Goal: Information Seeking & Learning: Learn about a topic

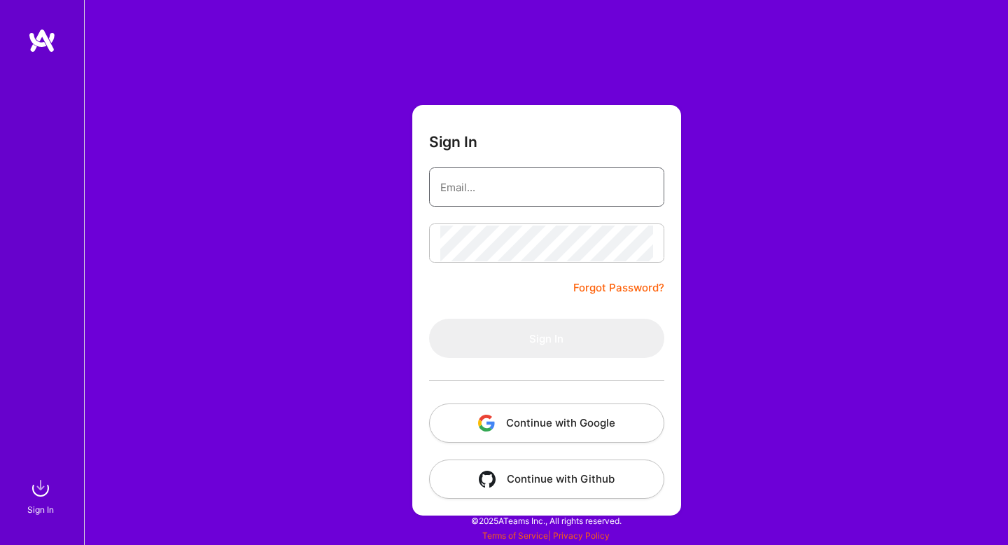
type input "bharadwajshashank90@gmail.com"
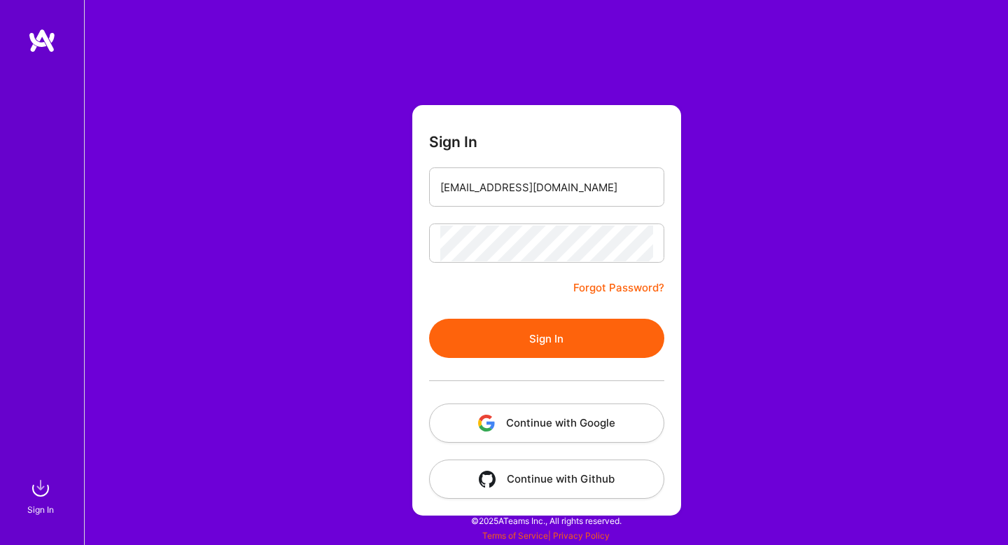
click at [479, 346] on button "Sign In" at bounding box center [546, 337] width 235 height 39
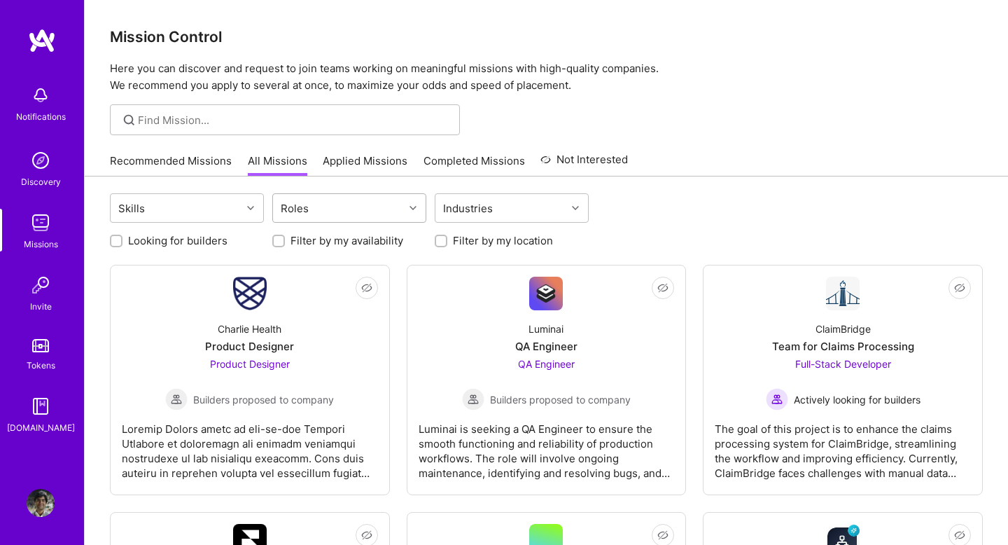
click at [309, 216] on div "Roles" at bounding box center [294, 208] width 35 height 20
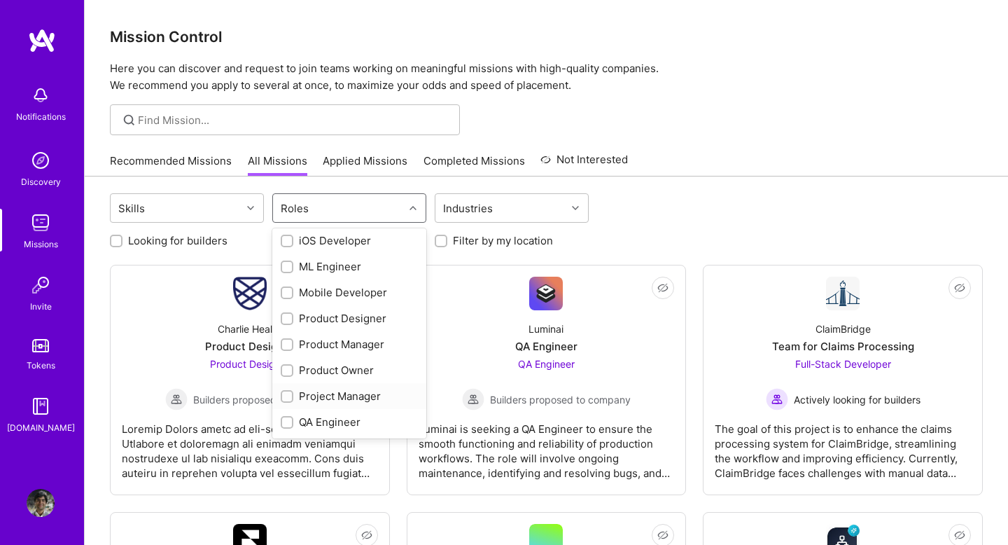
scroll to position [521, 0]
click at [315, 271] on div "Product Owner" at bounding box center [349, 267] width 137 height 15
checkbox input "true"
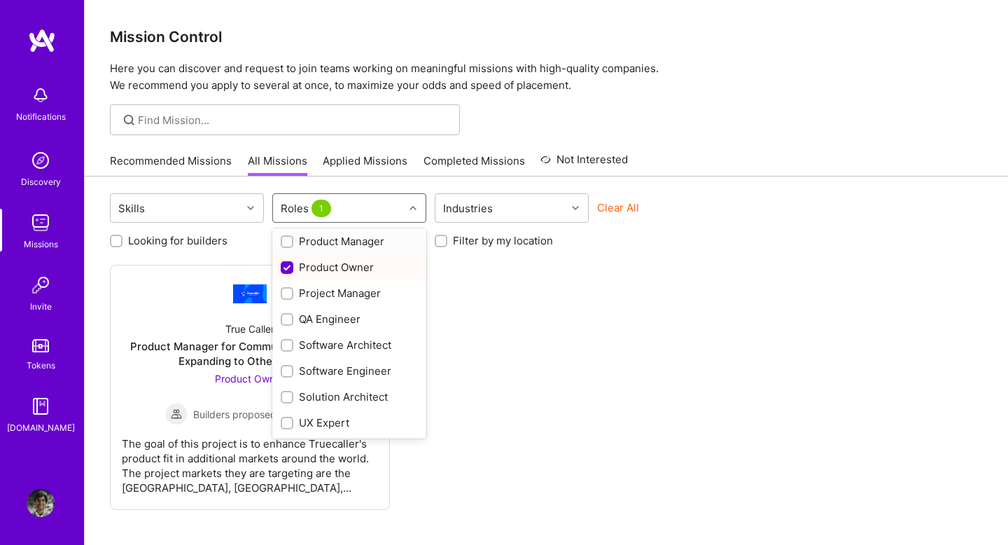
click at [322, 241] on div "Product Manager" at bounding box center [349, 241] width 137 height 15
checkbox input "true"
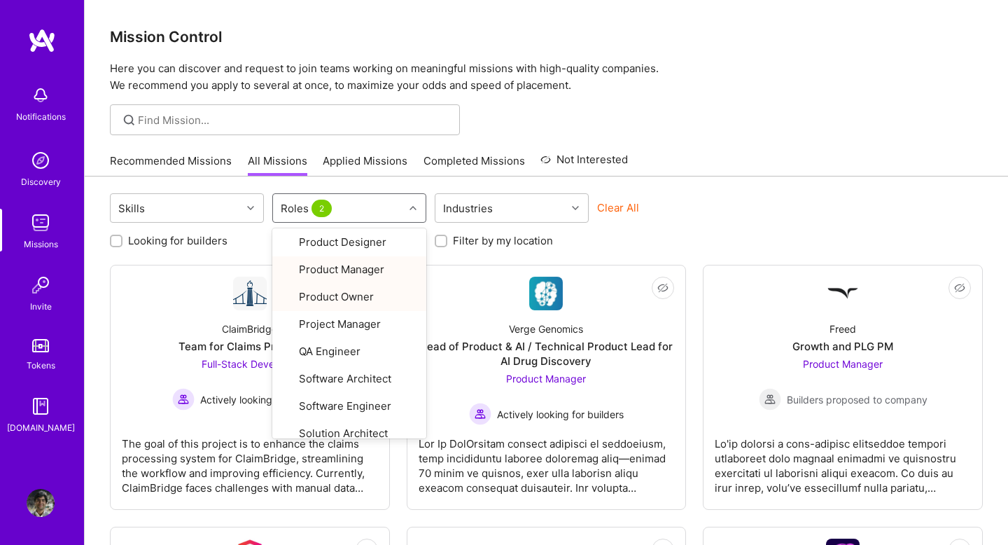
click at [792, 170] on div "Recommended Missions All Missions Applied Missions Completed Missions Not Inter…" at bounding box center [546, 161] width 873 height 30
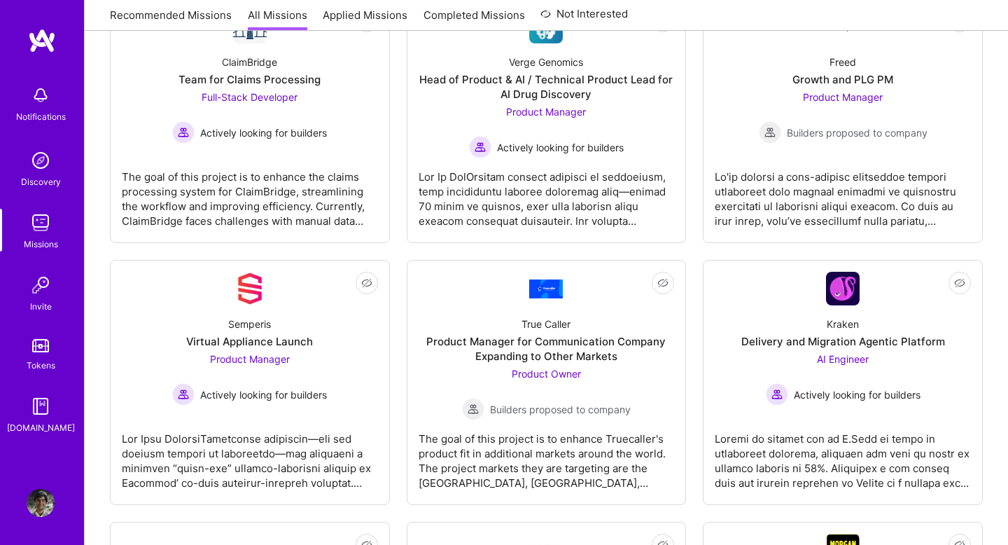
scroll to position [103, 0]
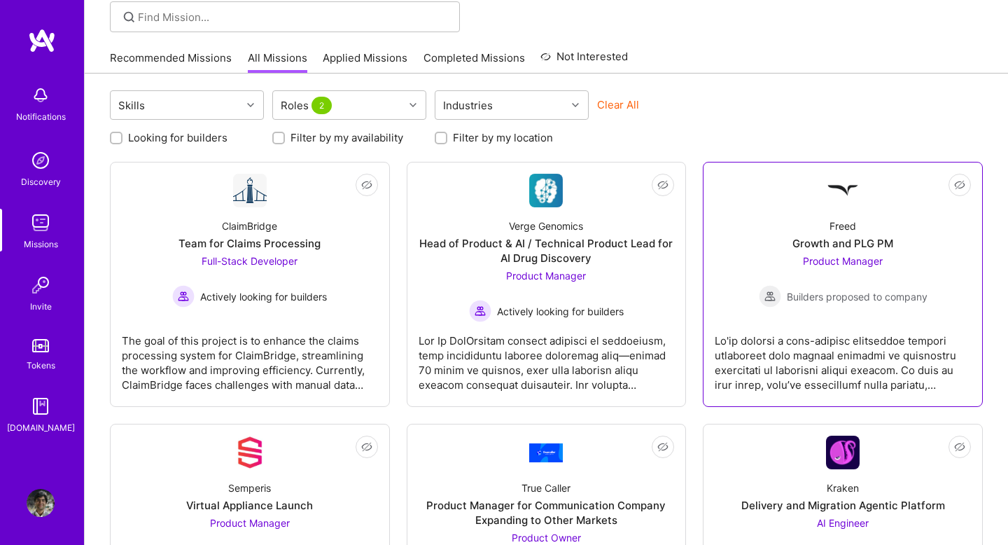
click at [858, 264] on span "Product Manager" at bounding box center [843, 261] width 80 height 12
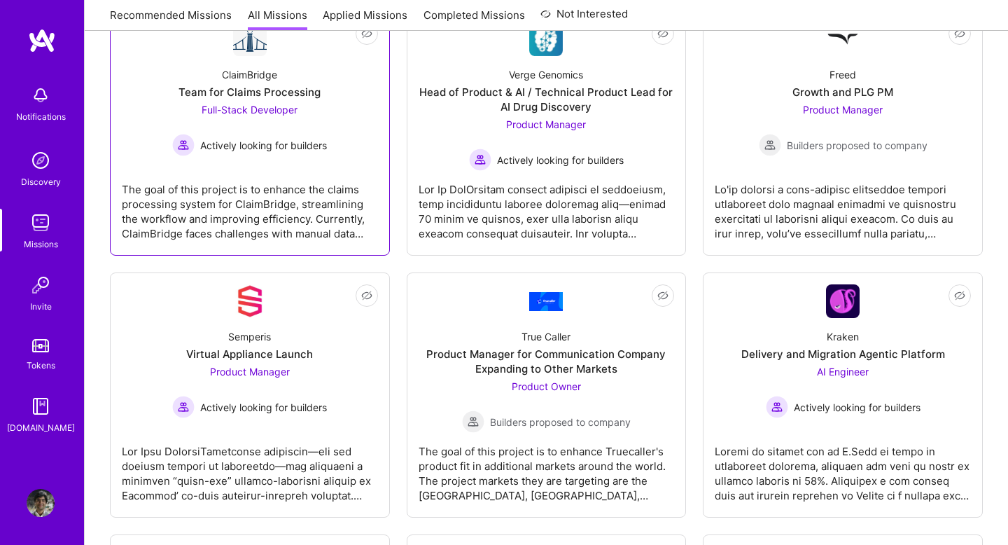
scroll to position [309, 0]
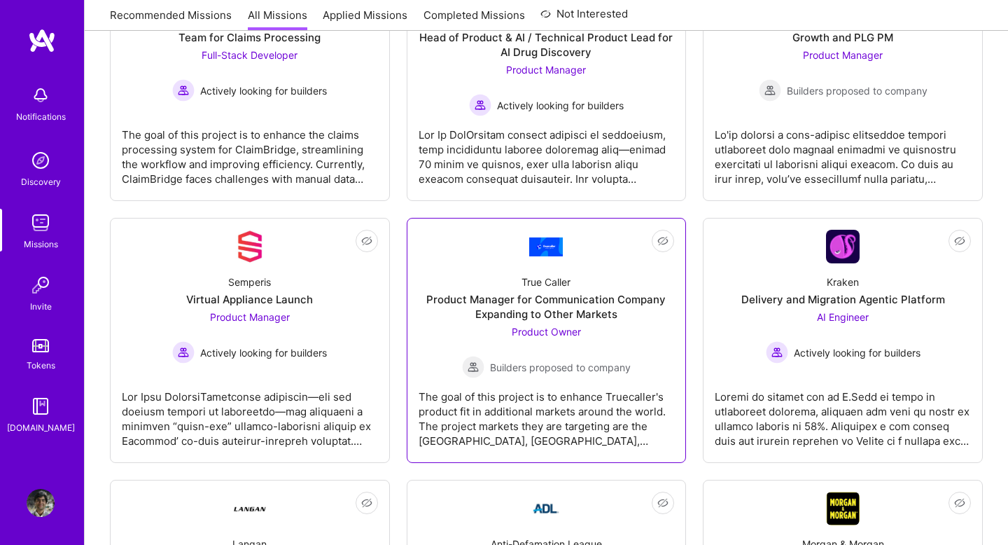
click at [577, 370] on span "Builders proposed to company" at bounding box center [560, 367] width 141 height 15
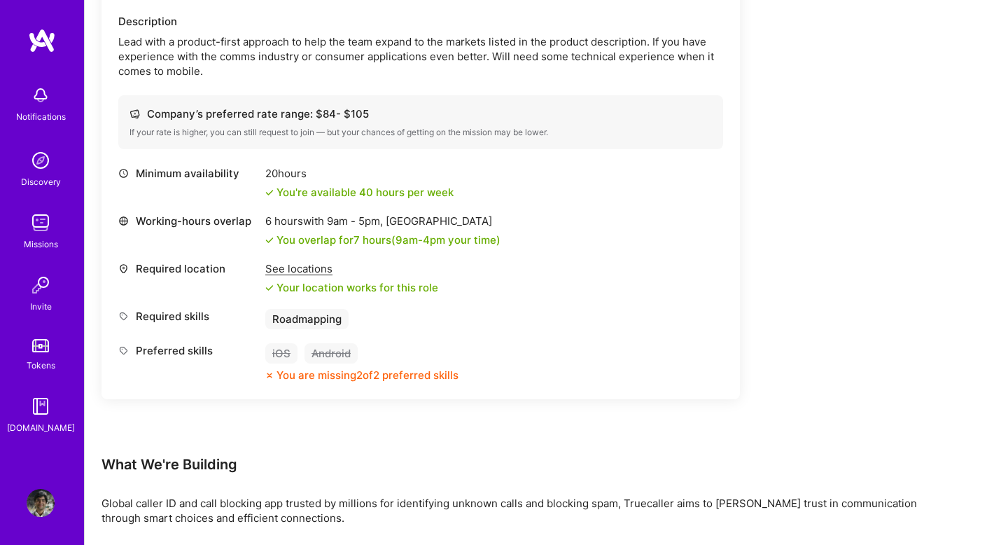
scroll to position [502, 0]
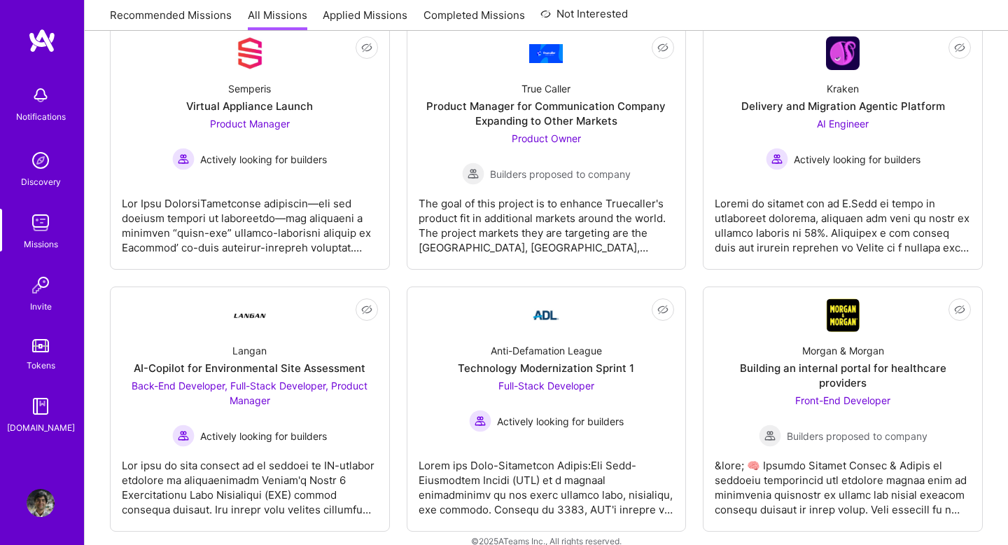
scroll to position [309, 0]
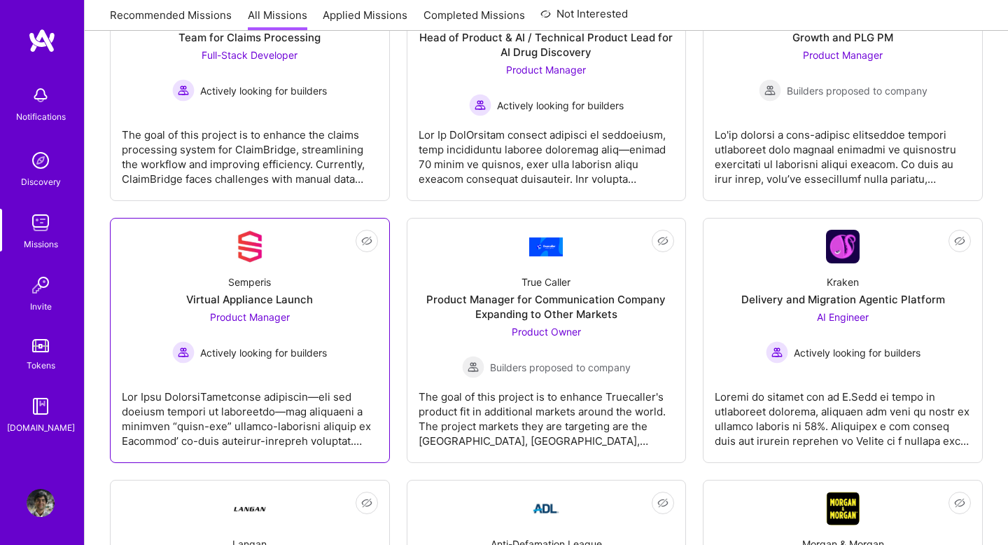
click at [311, 334] on div "Product Manager Actively looking for builders" at bounding box center [249, 336] width 155 height 54
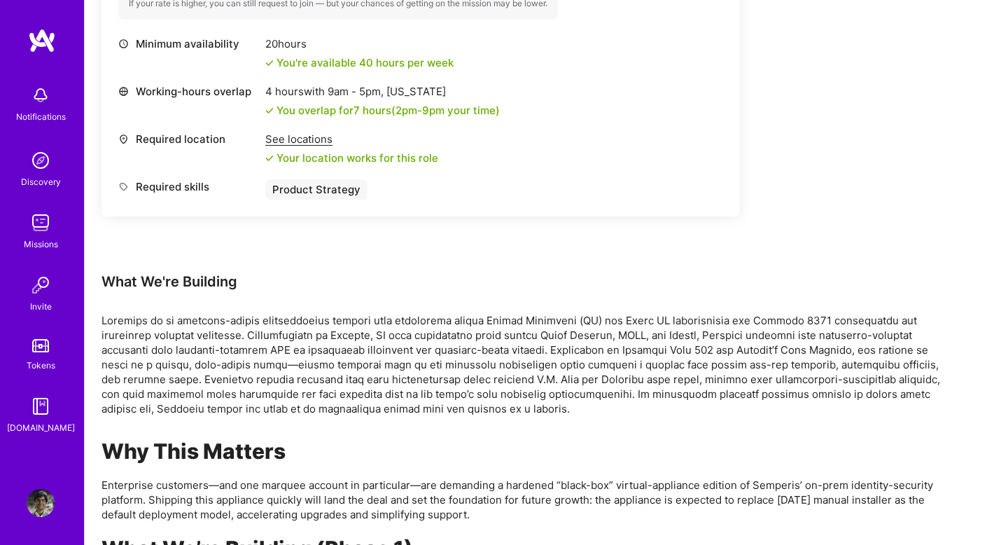
scroll to position [694, 0]
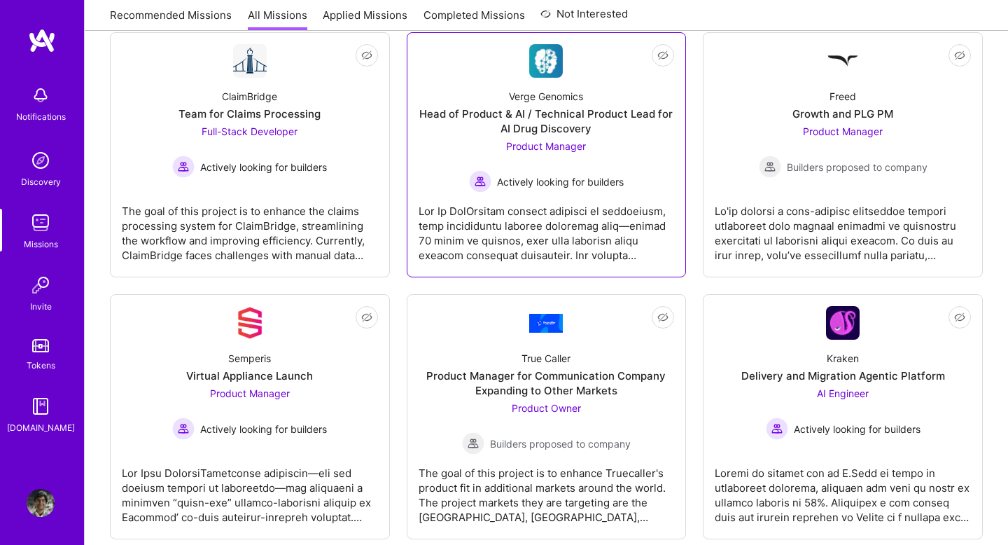
scroll to position [182, 0]
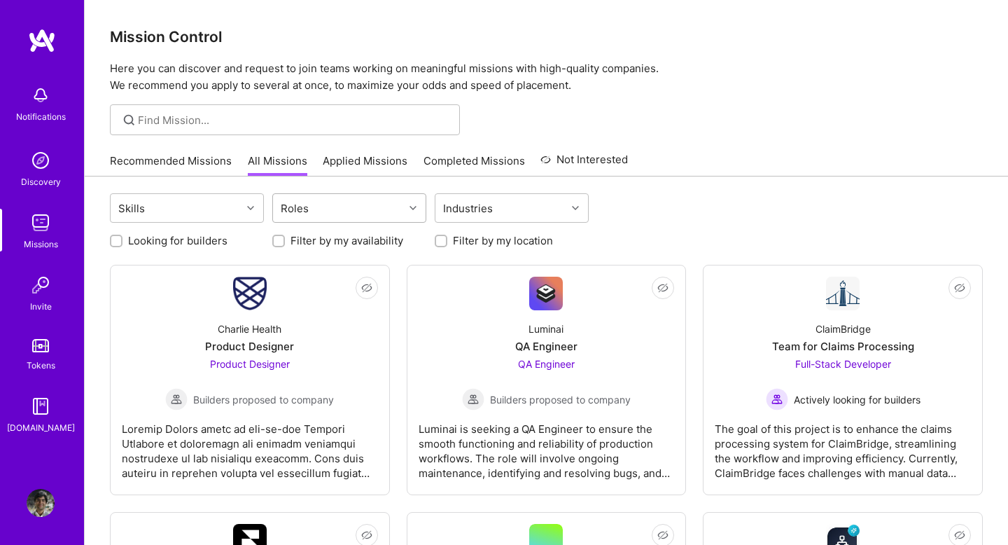
click at [372, 211] on div "Roles" at bounding box center [338, 208] width 131 height 28
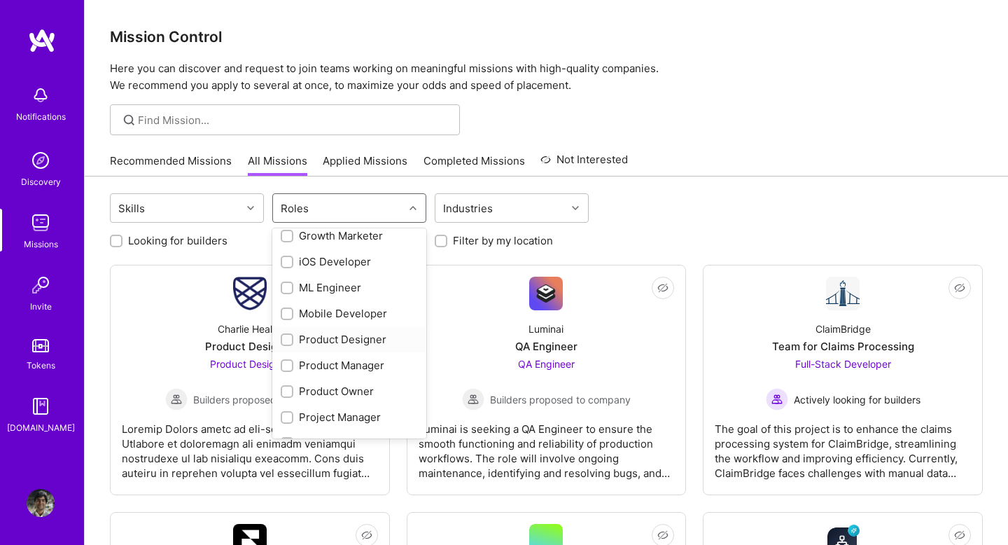
scroll to position [398, 0]
click at [364, 362] on div "Product Manager" at bounding box center [349, 363] width 137 height 15
checkbox input "true"
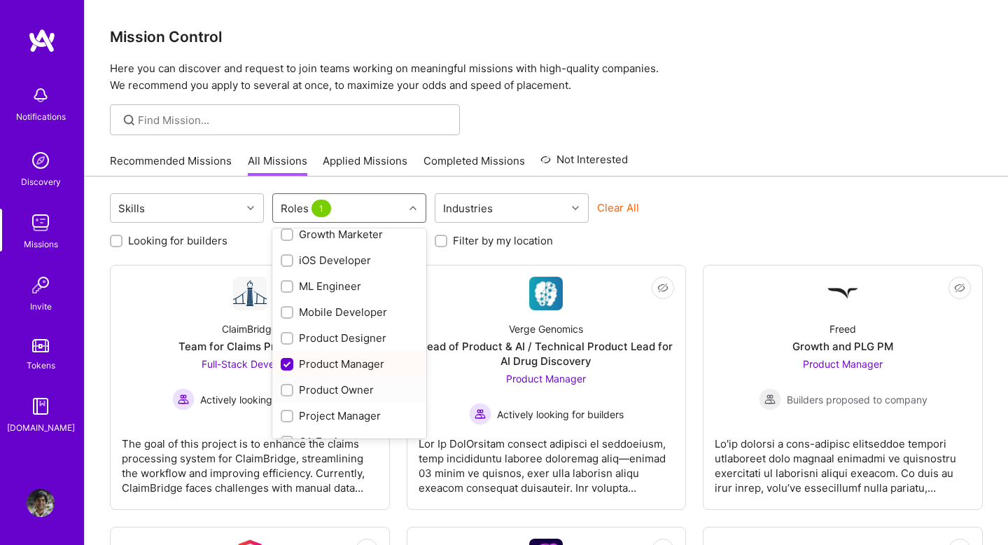
click at [353, 386] on div "Product Owner" at bounding box center [349, 389] width 137 height 15
checkbox input "true"
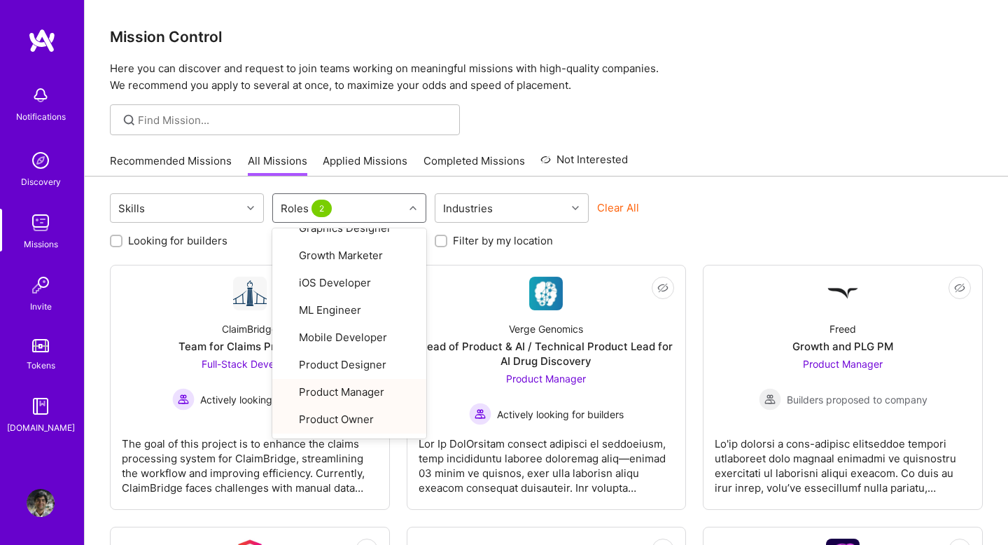
click at [826, 146] on div "Recommended Missions All Missions Applied Missions Completed Missions Not Inter…" at bounding box center [546, 161] width 873 height 30
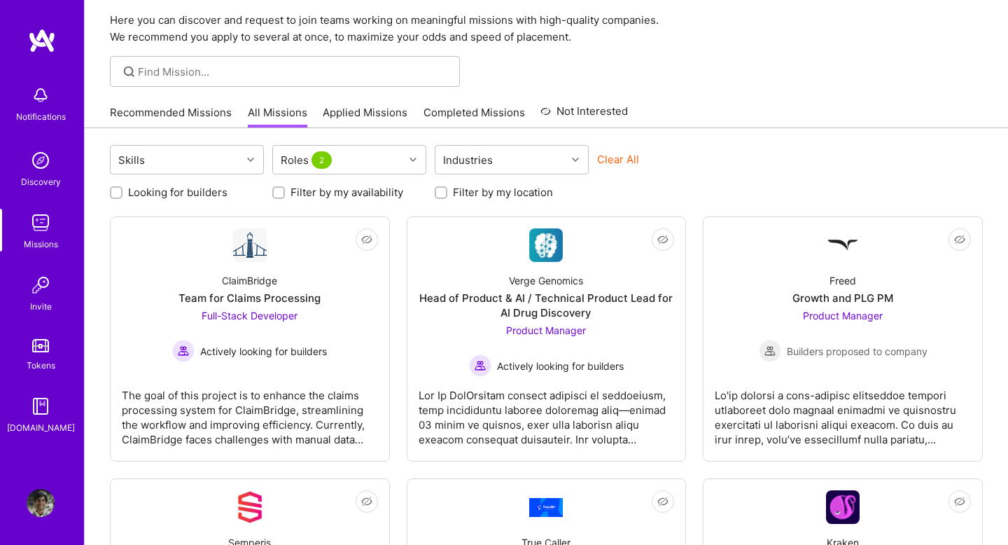
scroll to position [129, 0]
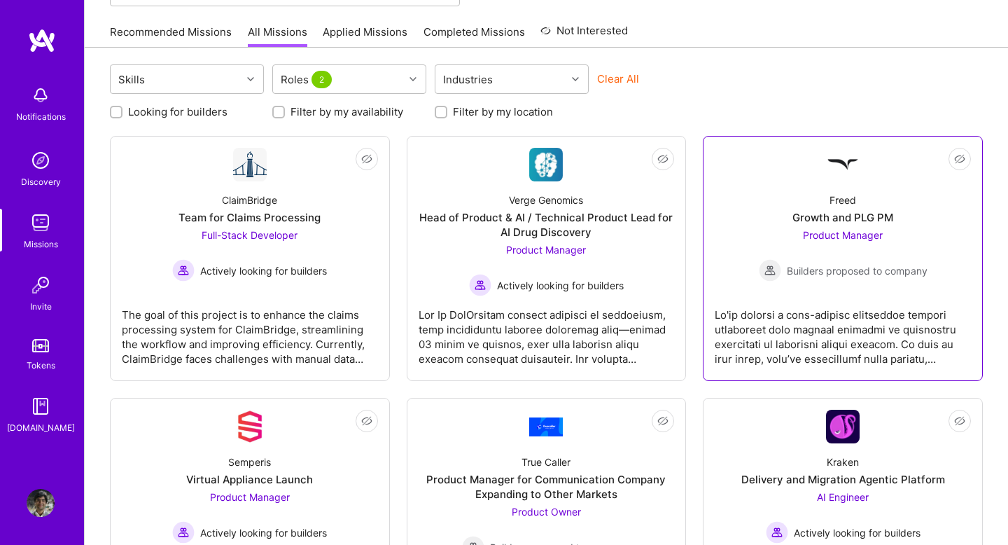
click at [853, 229] on span "Product Manager" at bounding box center [843, 235] width 80 height 12
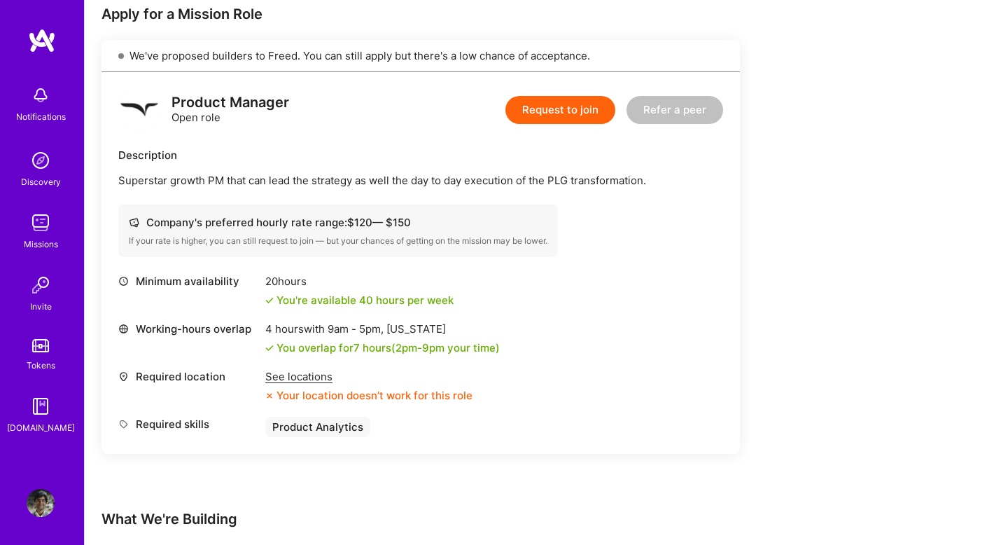
scroll to position [429, 0]
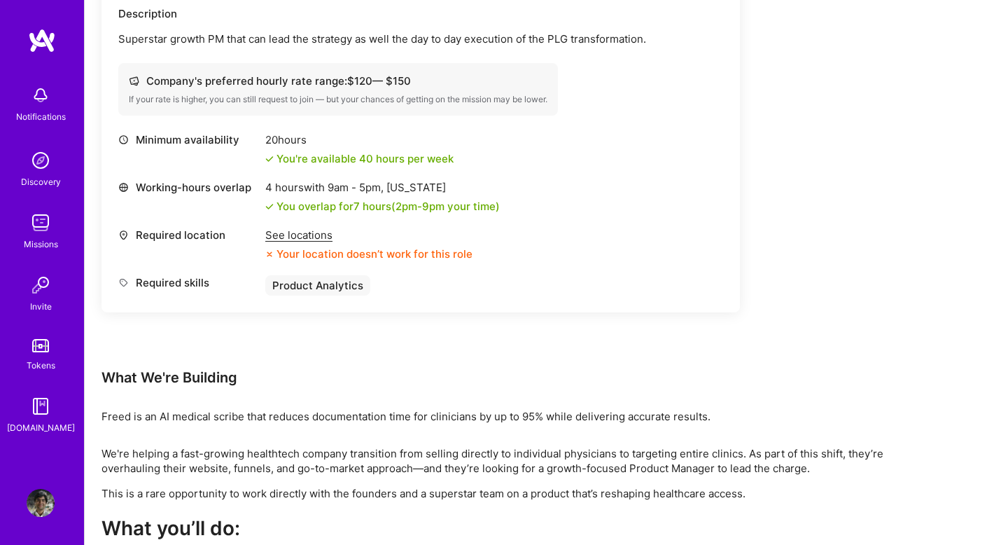
click at [310, 231] on div "See locations" at bounding box center [368, 234] width 207 height 15
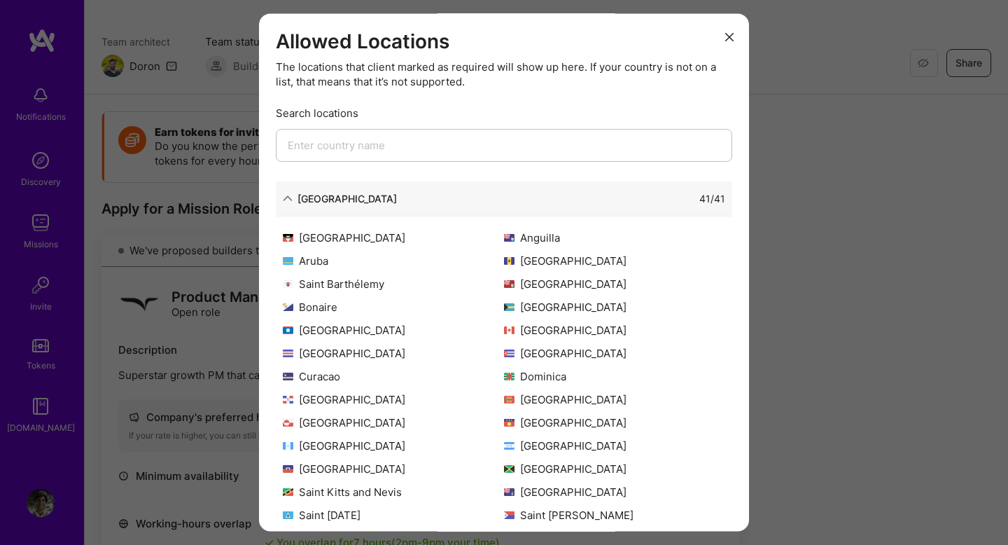
scroll to position [88, 0]
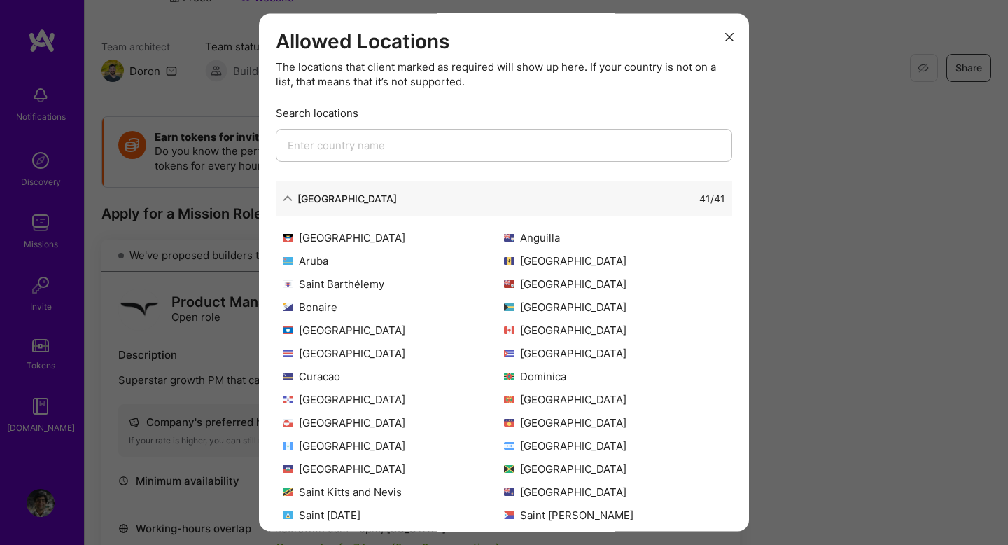
click at [728, 36] on icon "modal" at bounding box center [729, 37] width 8 height 8
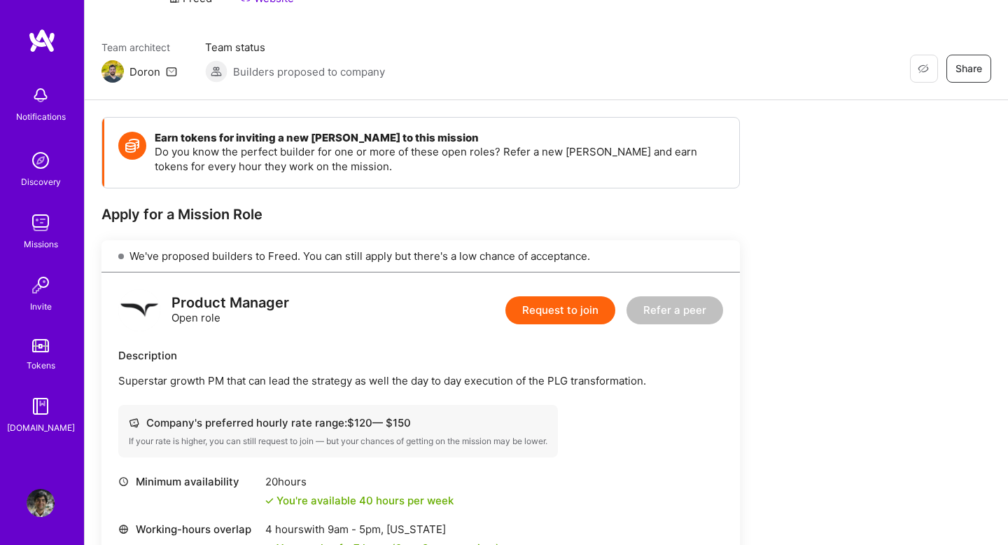
scroll to position [0, 0]
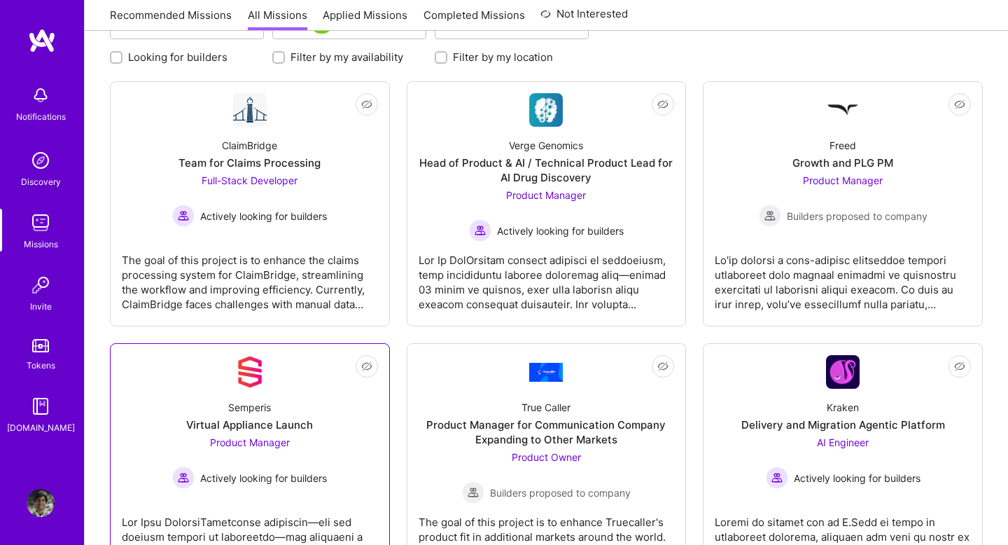
scroll to position [188, 0]
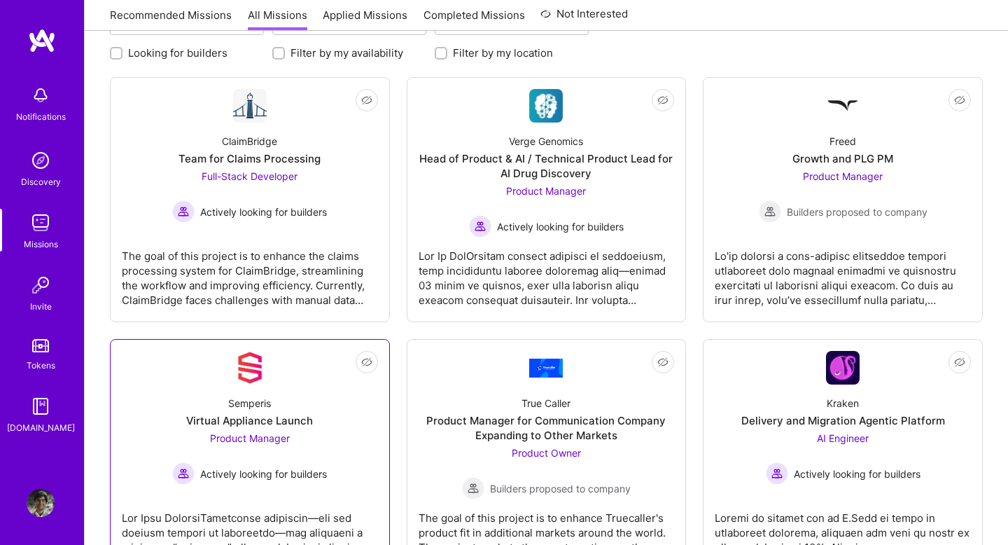
click at [269, 489] on link "Not Interested Semperis Virtual Appliance Launch Product Manager Actively looki…" at bounding box center [250, 461] width 256 height 221
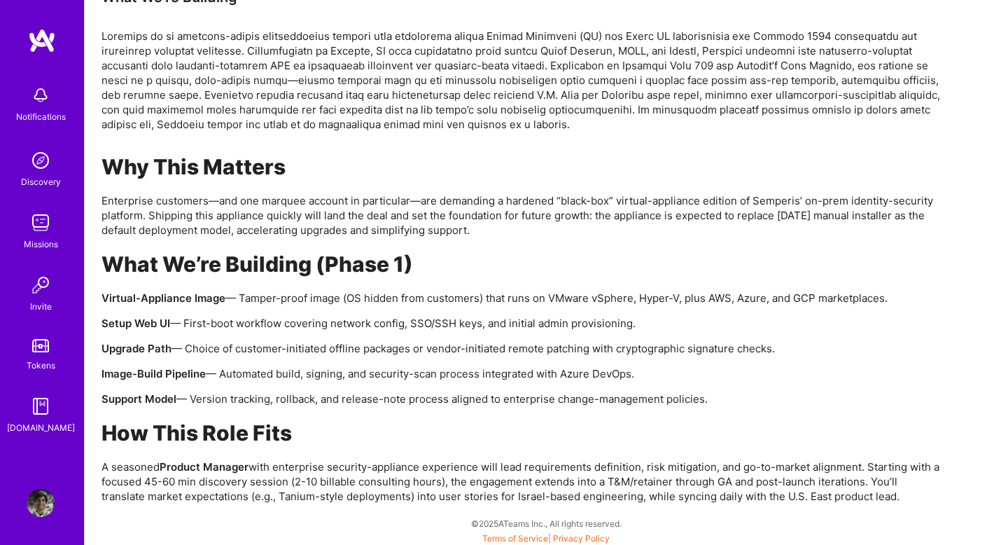
scroll to position [894, 0]
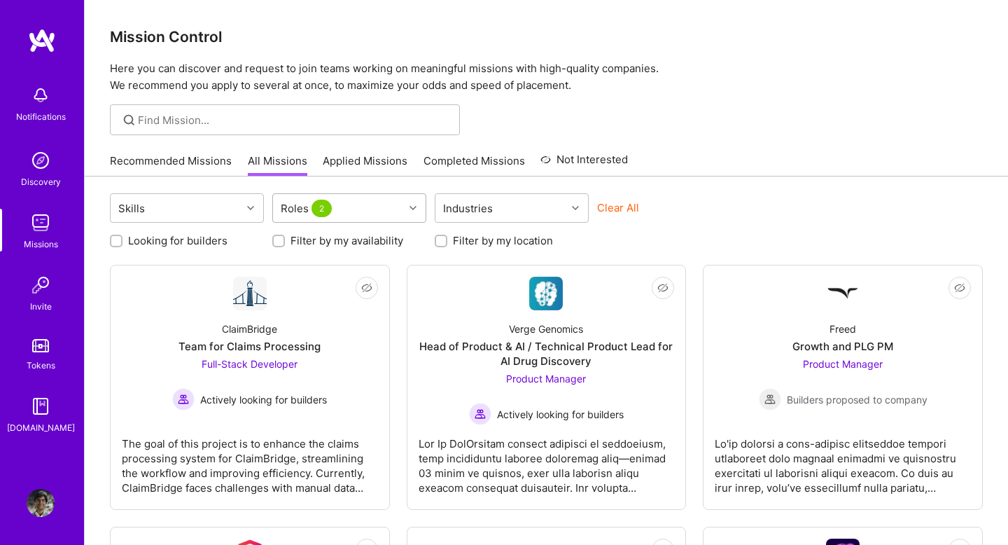
click at [363, 210] on div "Roles 2" at bounding box center [338, 208] width 131 height 28
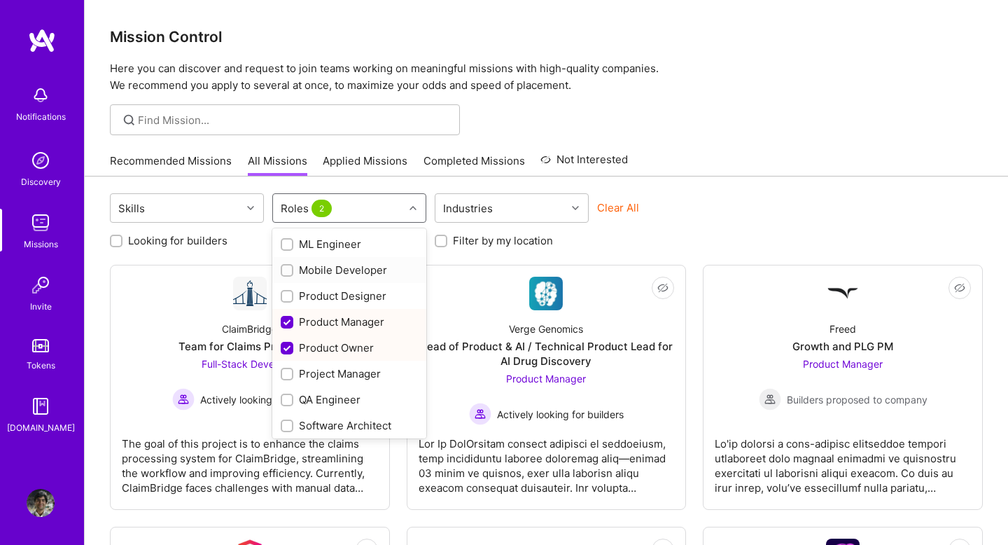
scroll to position [461, 0]
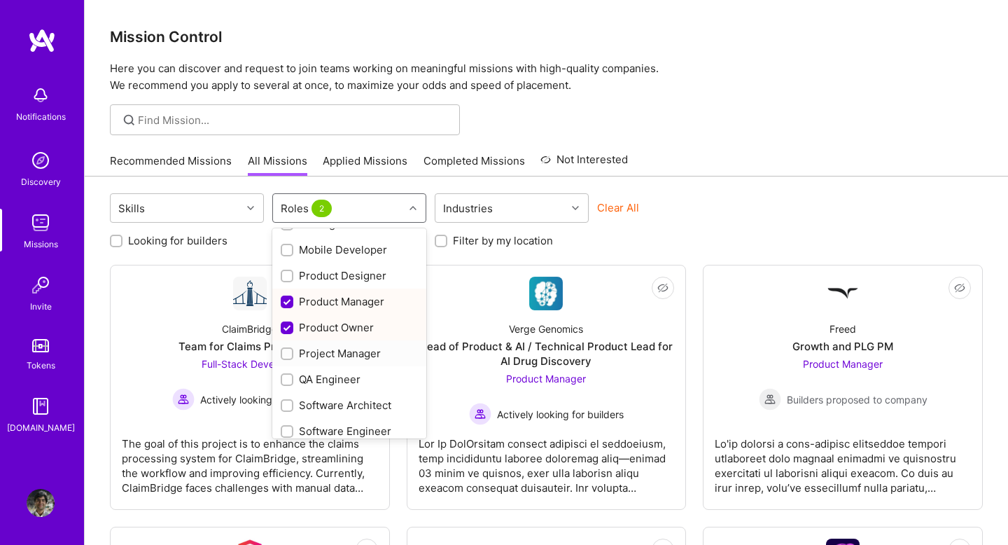
click at [346, 356] on div "Project Manager" at bounding box center [349, 353] width 137 height 15
checkbox input "true"
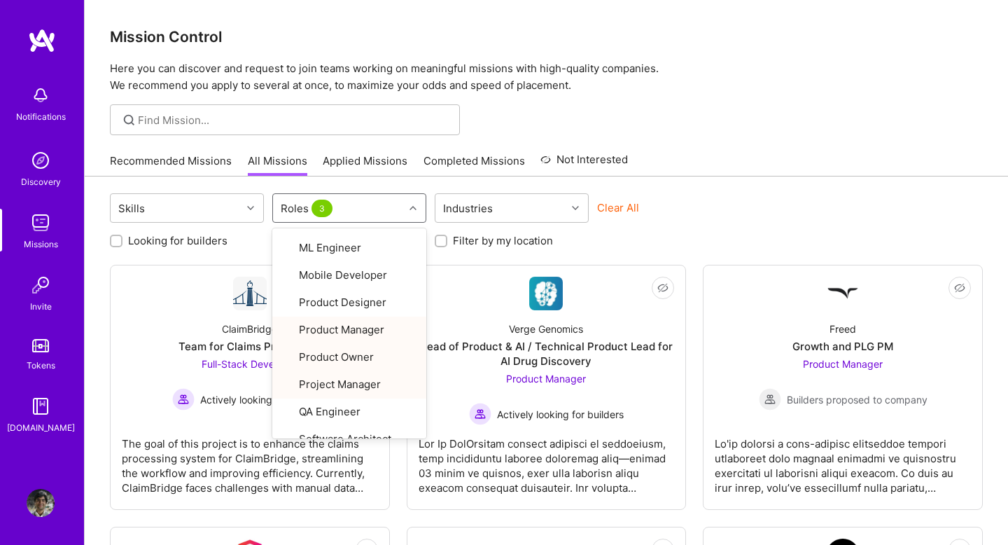
click at [722, 195] on div "Skills option Project Manager, selected. option Product Owner focused, 22 of 28…" at bounding box center [546, 209] width 873 height 33
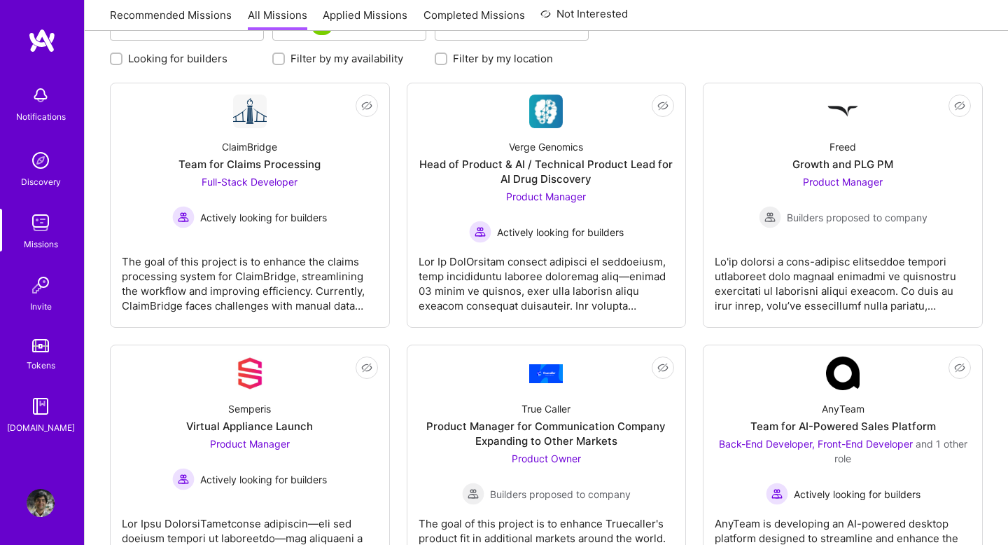
scroll to position [31, 0]
